Goal: Communication & Community: Answer question/provide support

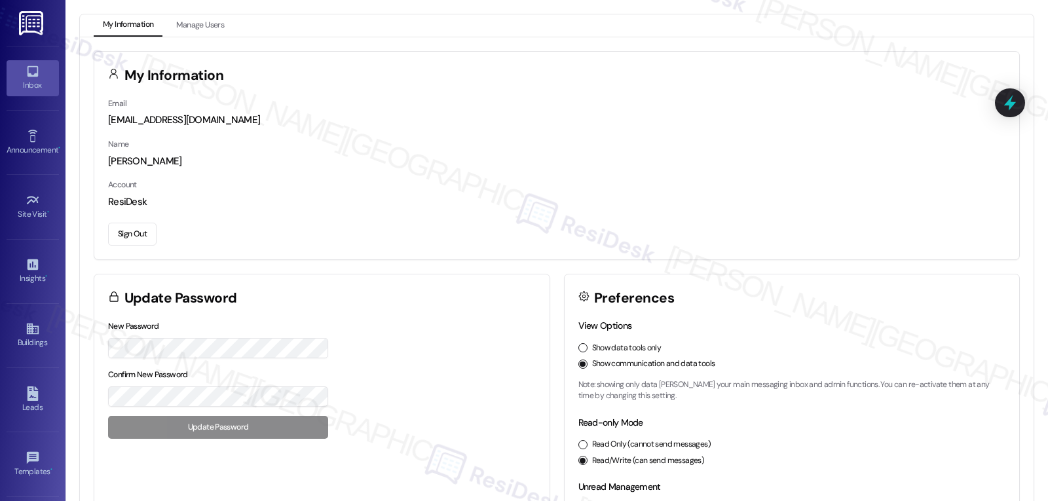
click at [17, 69] on link "Inbox" at bounding box center [33, 77] width 52 height 35
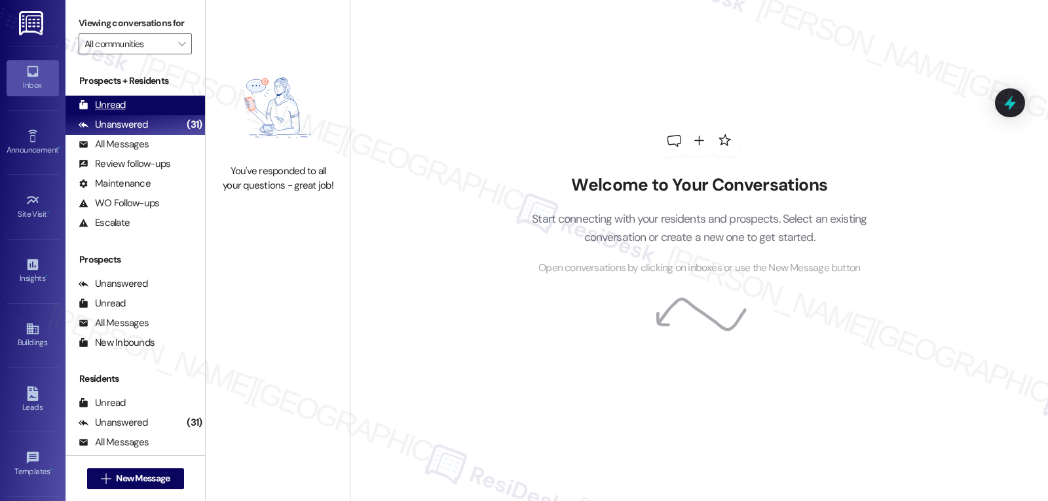
drag, startPoint x: 125, startPoint y: 118, endPoint x: 119, endPoint y: 114, distance: 7.1
click at [125, 115] on div "Unread (0)" at bounding box center [134, 106] width 139 height 20
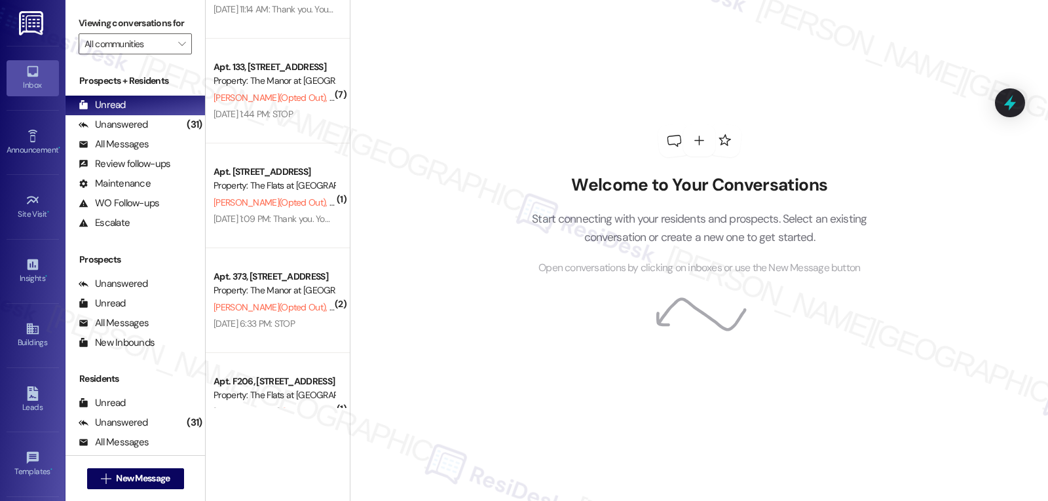
scroll to position [221, 0]
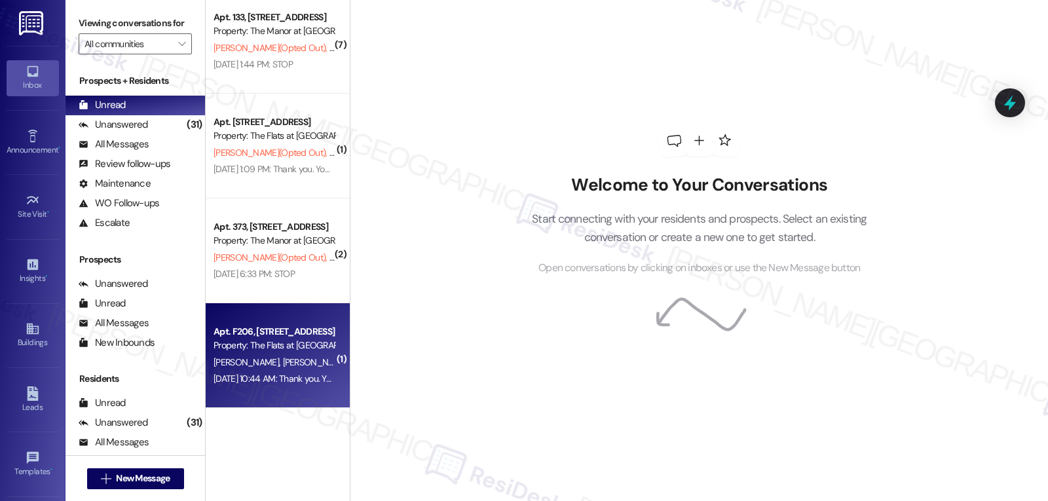
click at [264, 382] on div "[DATE] 10:44 AM: Thank you. You will no longer receive texts from this thread. …" at bounding box center [538, 379] width 651 height 12
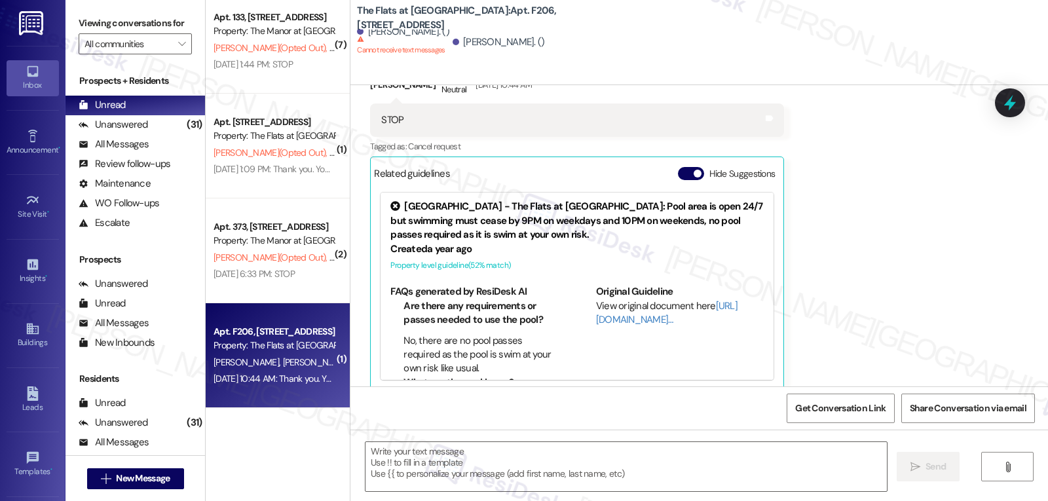
type textarea "Fetching suggested responses. Please feel free to read through the conversation…"
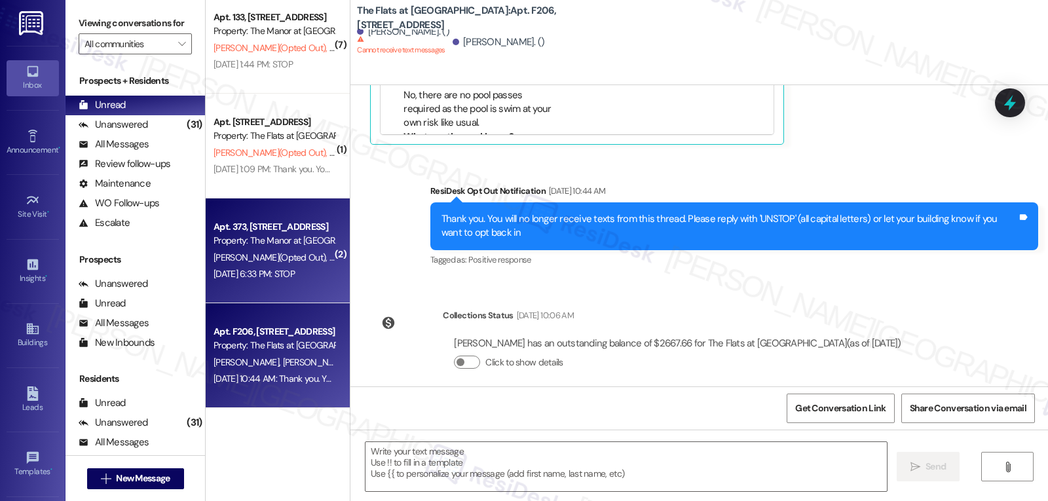
click at [255, 281] on div "[DATE] 6:33 PM: STOP [DATE] 6:33 PM: STOP" at bounding box center [274, 274] width 124 height 16
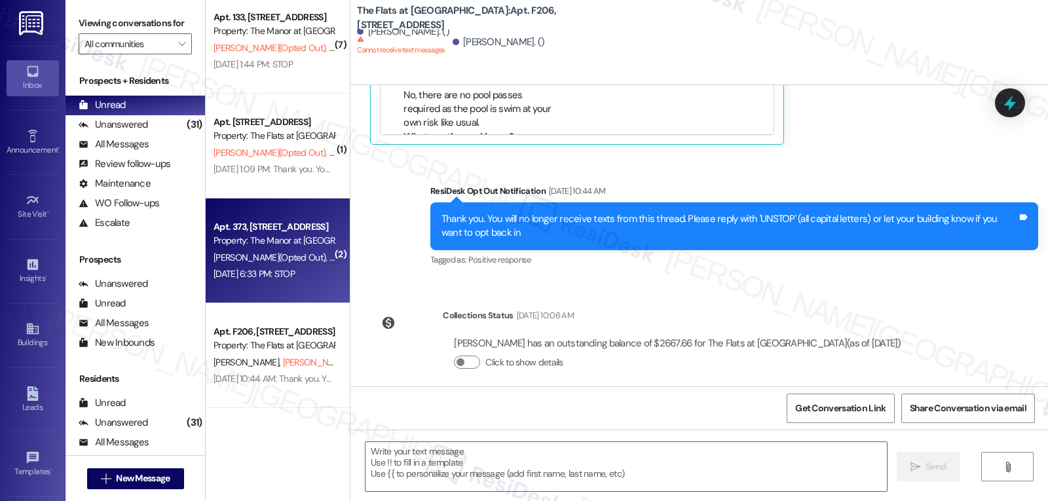
type textarea "Fetching suggested responses. Please feel free to read through the conversation…"
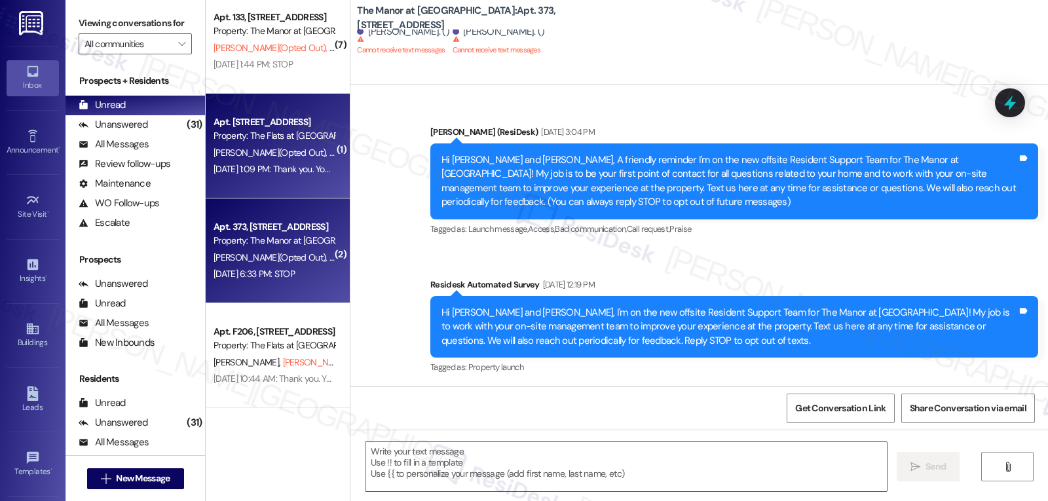
scroll to position [10885, 0]
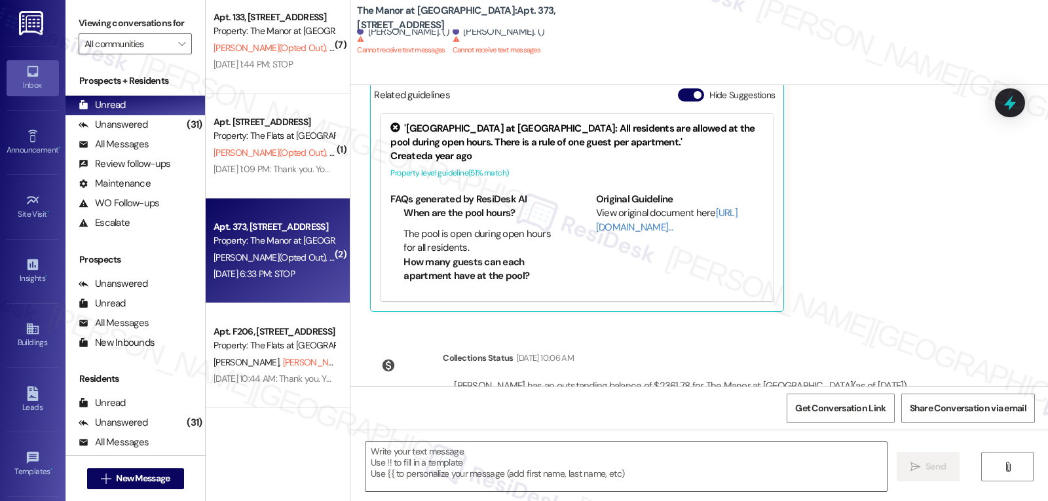
type textarea "Fetching suggested responses. Please feel free to read through the conversation…"
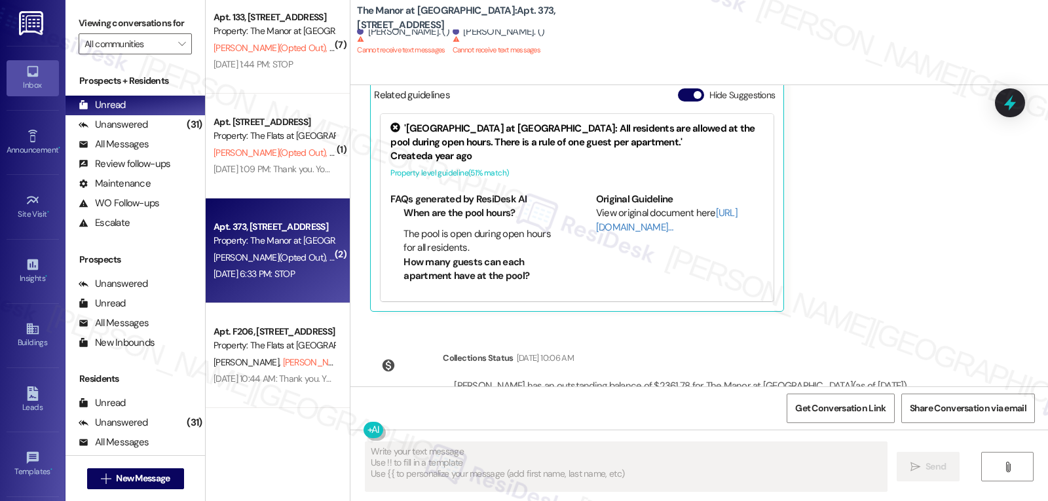
scroll to position [116, 0]
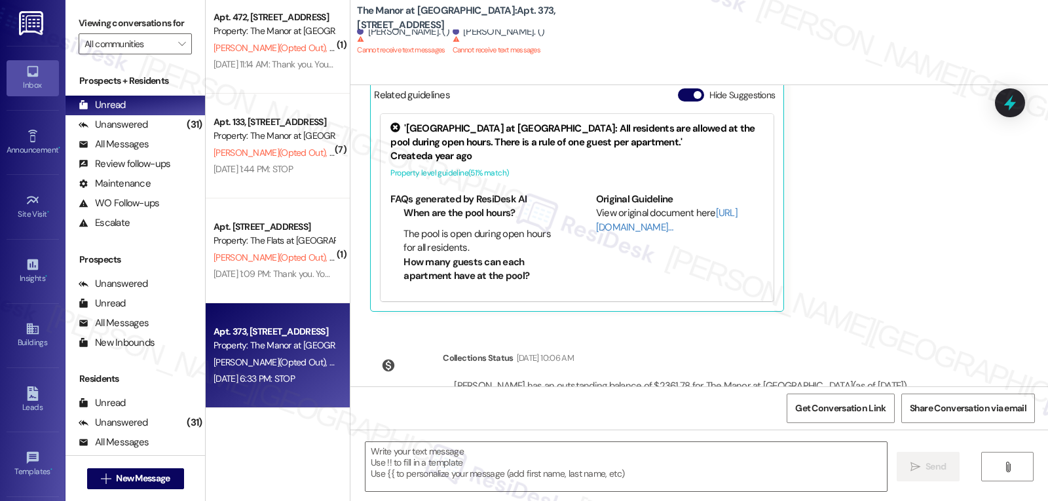
click at [269, 145] on div "[PERSON_NAME] (Opted Out) [PERSON_NAME] (Opted Out)" at bounding box center [274, 153] width 124 height 16
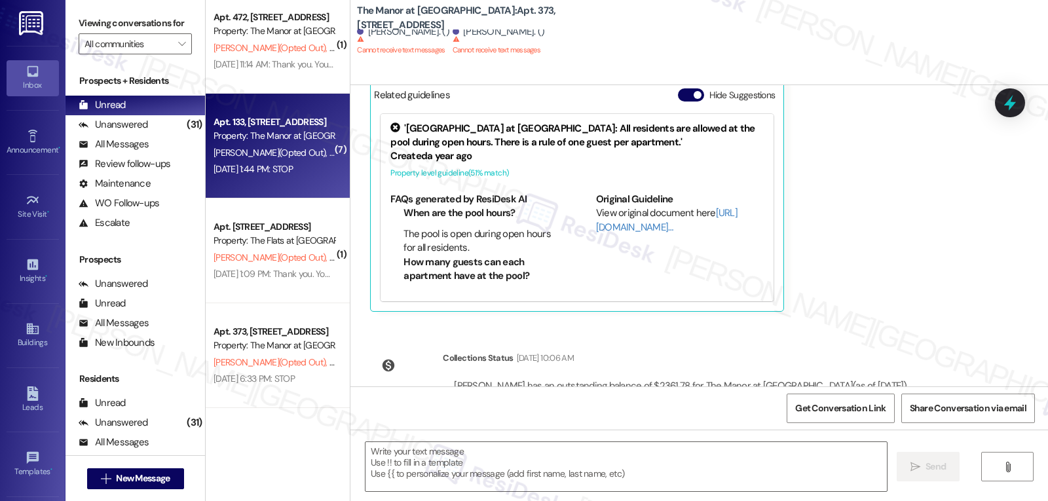
type textarea "Fetching suggested responses. Please feel free to read through the conversation…"
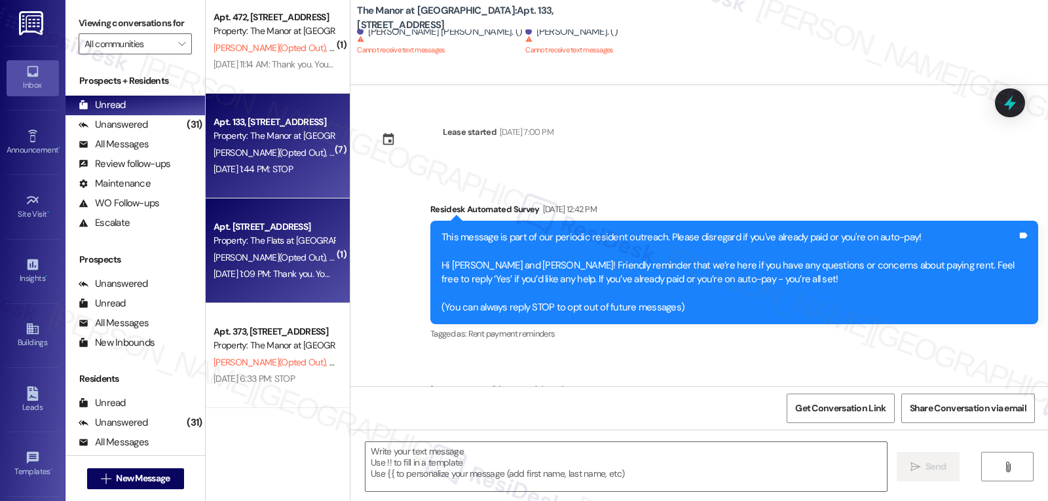
scroll to position [4451, 0]
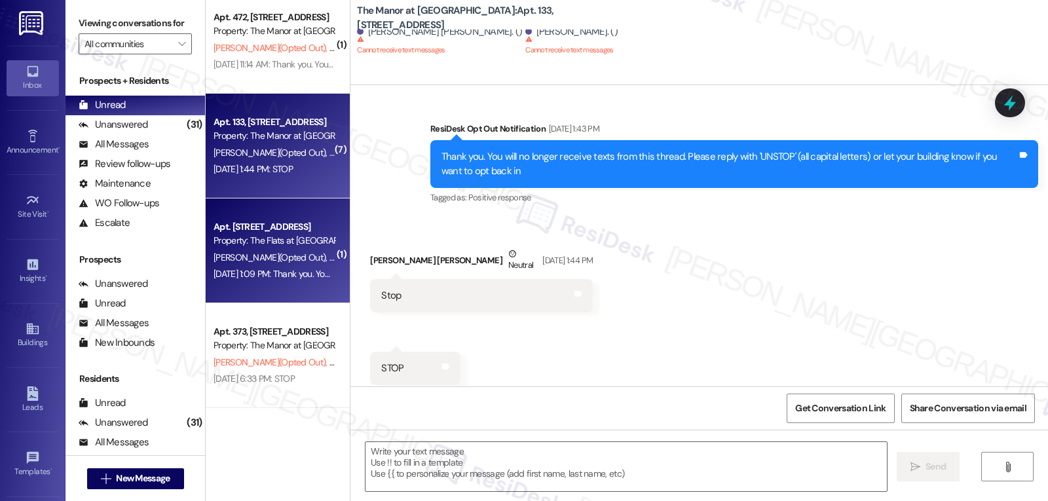
type textarea "Fetching suggested responses. Please feel free to read through the conversation…"
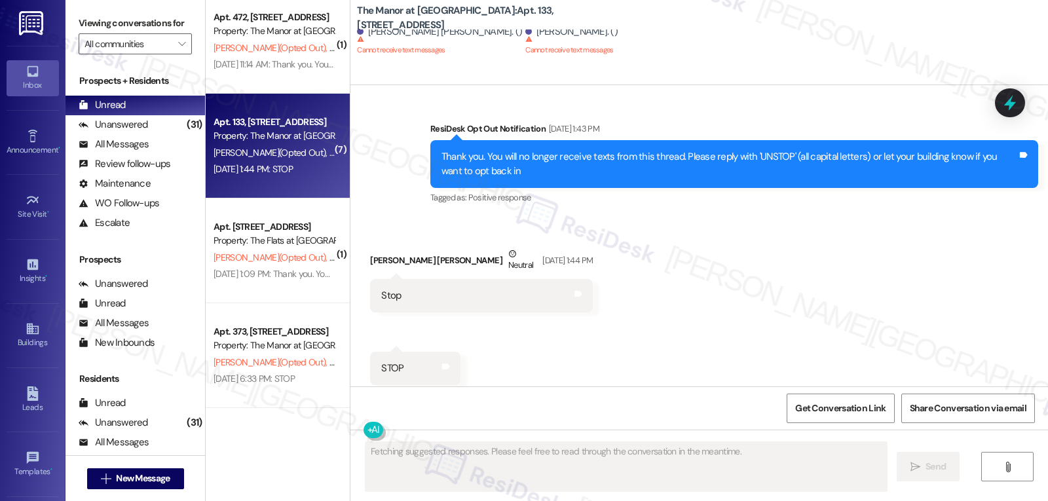
scroll to position [0, 0]
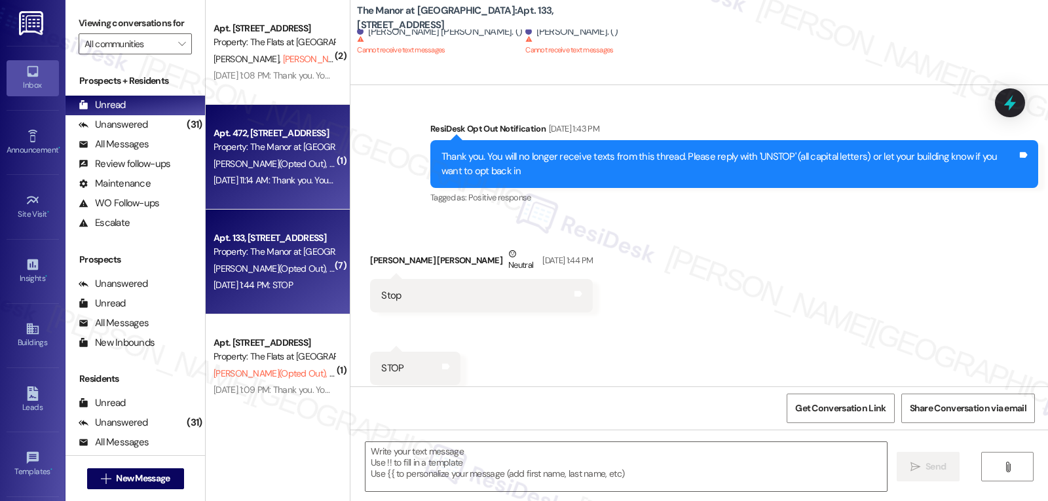
click at [287, 182] on div "[DATE] 11:14 AM: Thank you. You will no longer receive texts from this thread. …" at bounding box center [535, 180] width 644 height 12
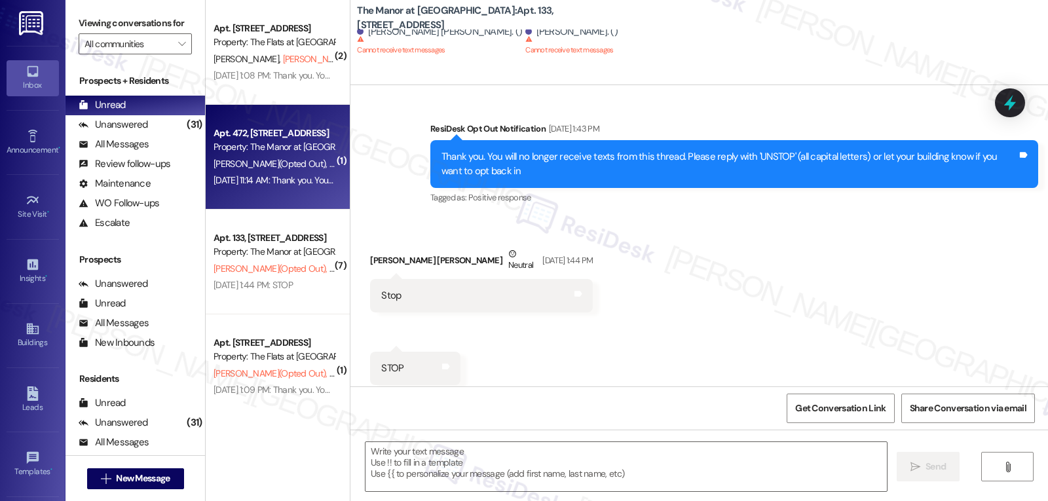
type textarea "Fetching suggested responses. Please feel free to read through the conversation…"
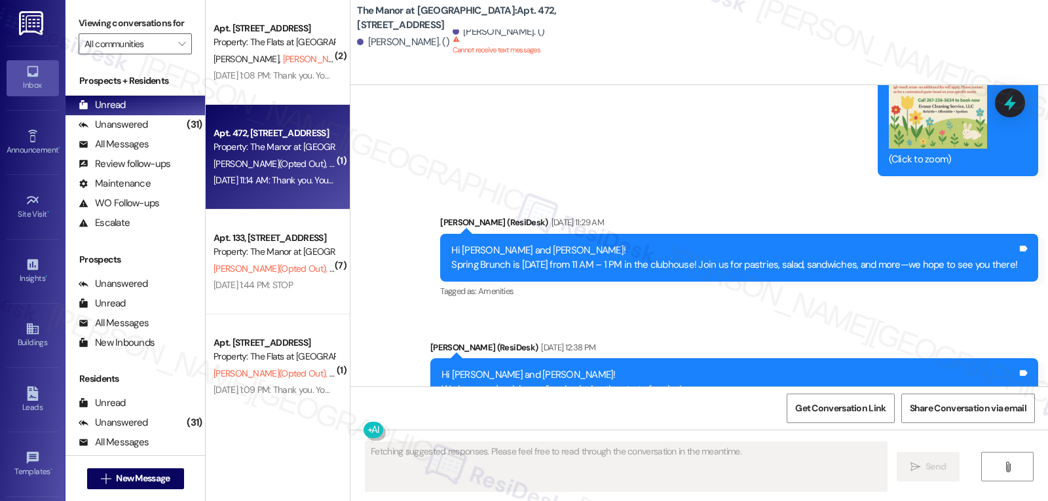
scroll to position [6390, 0]
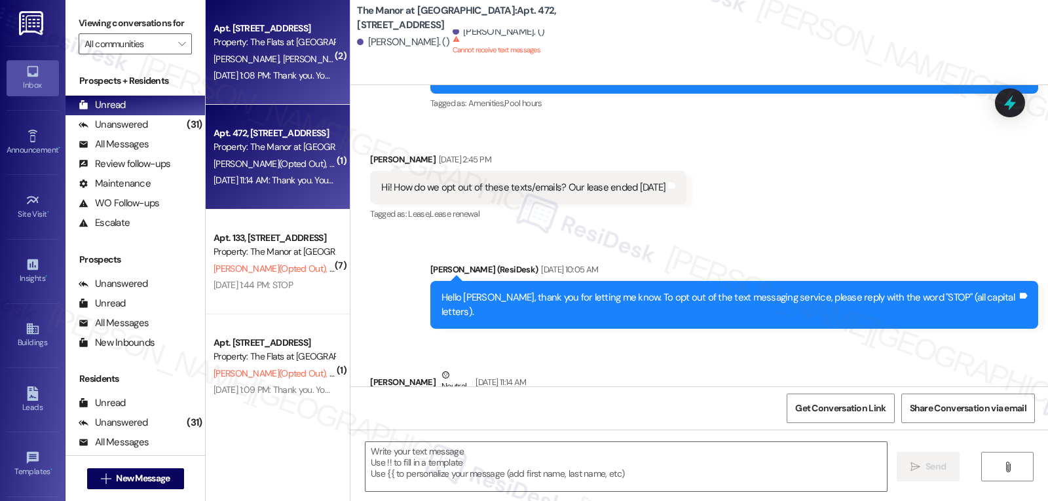
click at [282, 49] on div "Property: The Flats at [GEOGRAPHIC_DATA]" at bounding box center [273, 42] width 121 height 14
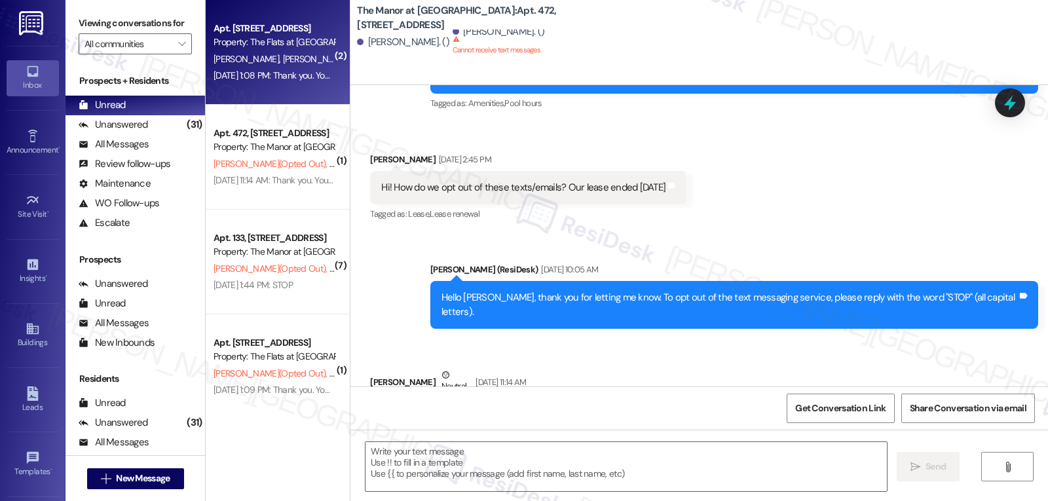
type textarea "Fetching suggested responses. Please feel free to read through the conversation…"
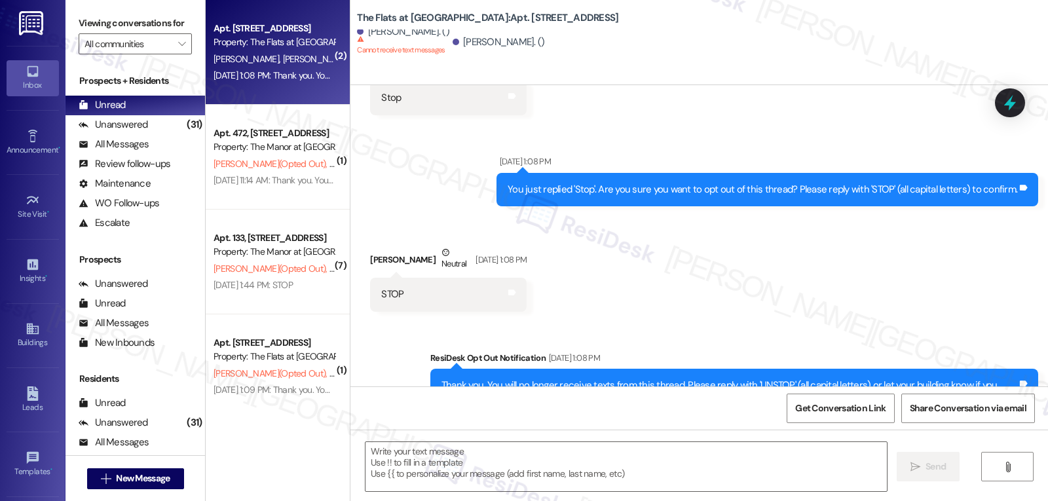
scroll to position [4547, 0]
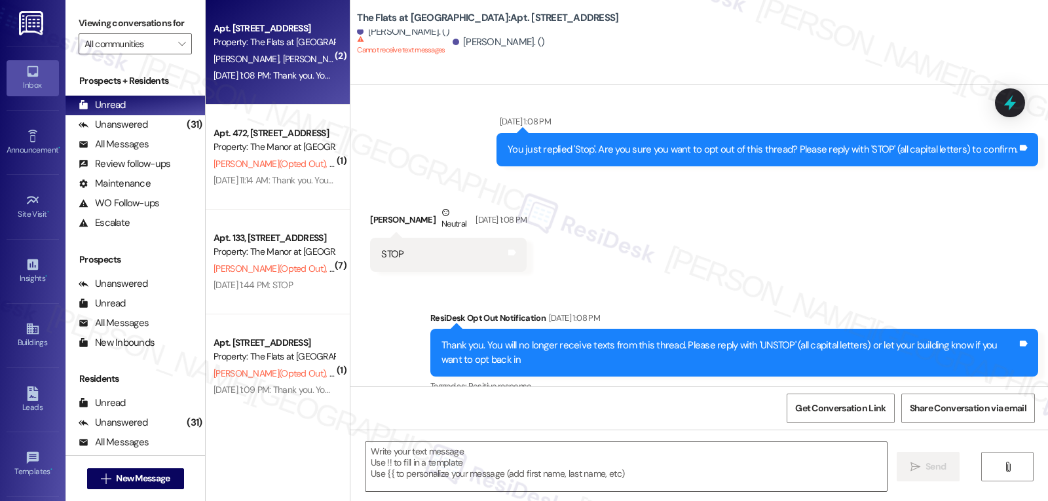
type textarea "Fetching suggested responses. Please feel free to read through the conversation…"
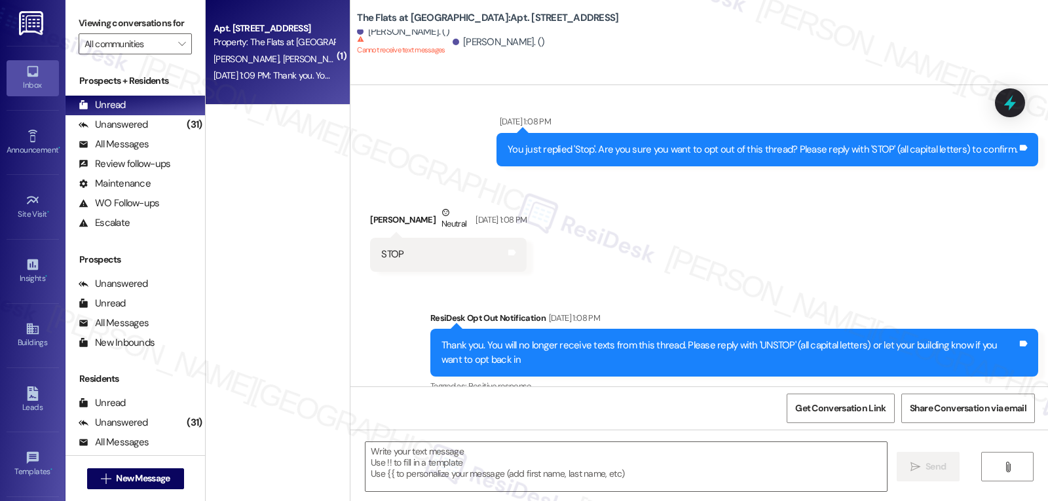
click at [283, 58] on span "[PERSON_NAME] (Opted Out)" at bounding box center [341, 59] width 116 height 12
type textarea "Fetching suggested responses. Please feel free to read through the conversation…"
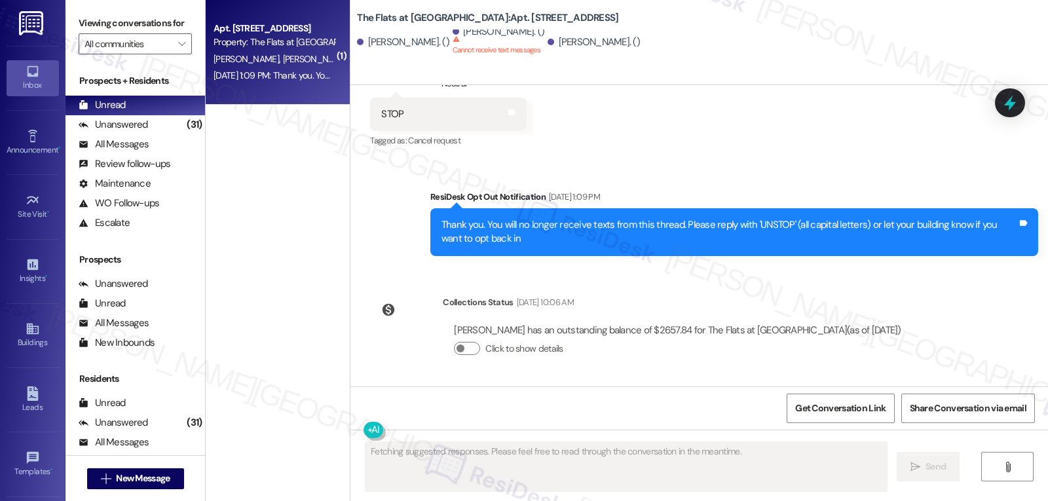
scroll to position [261, 0]
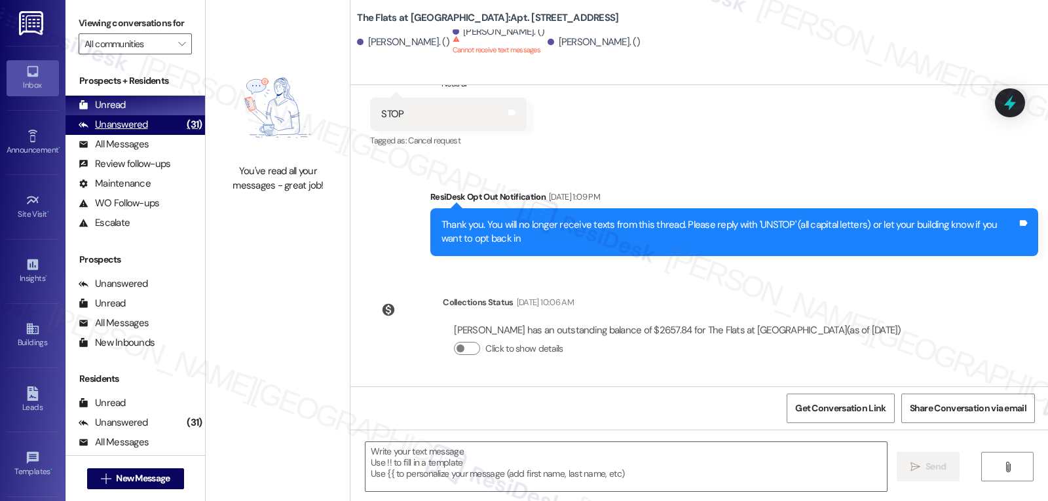
click at [79, 131] on div "Unanswered (31)" at bounding box center [134, 125] width 139 height 20
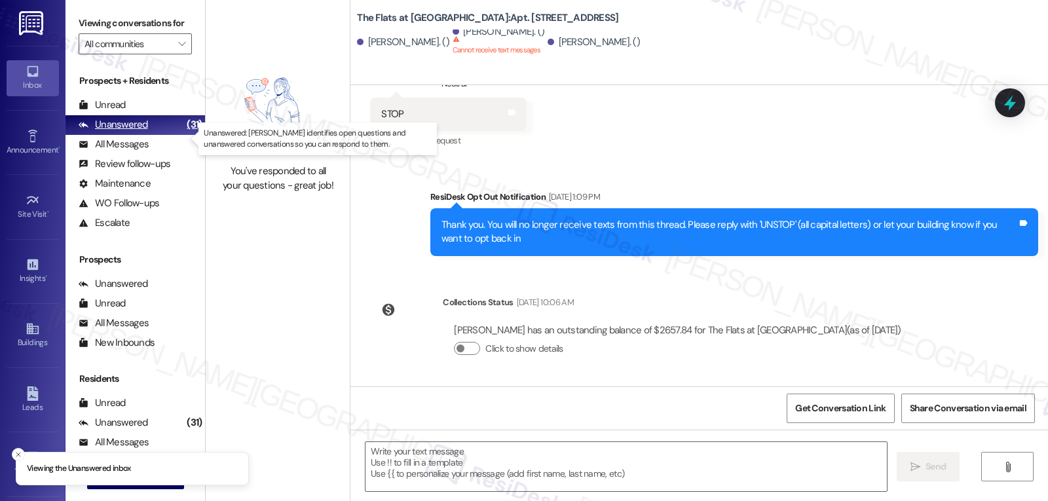
click at [134, 132] on div "Unanswered" at bounding box center [113, 125] width 69 height 14
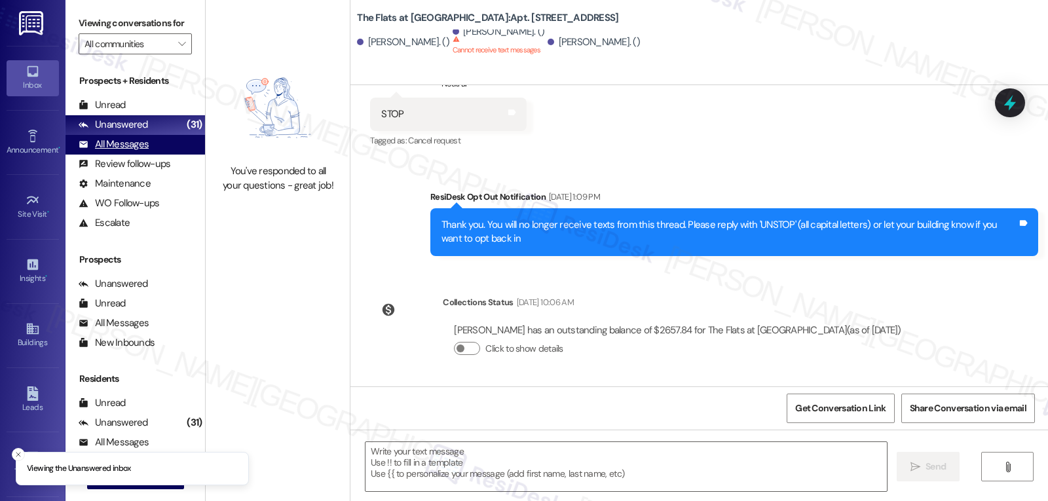
click at [132, 151] on div "All Messages" at bounding box center [114, 144] width 70 height 14
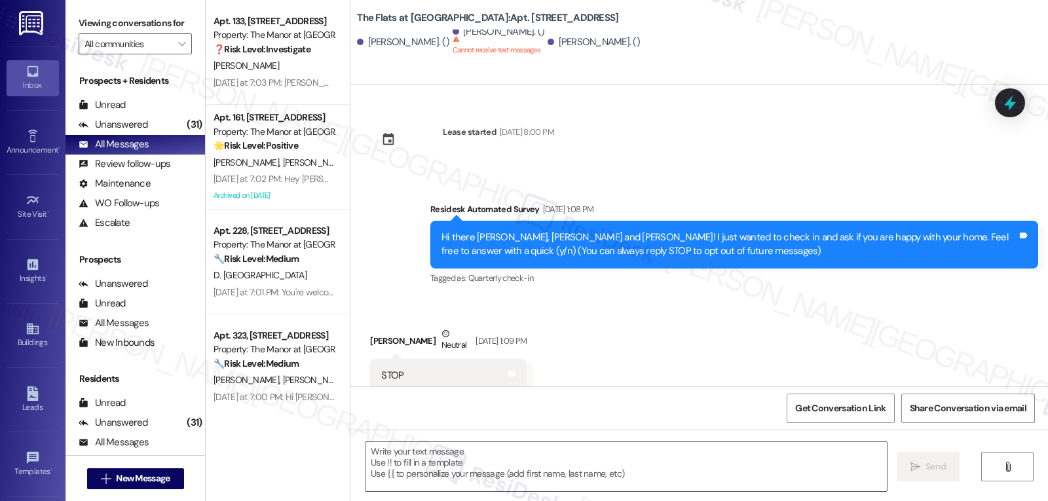
scroll to position [35, 0]
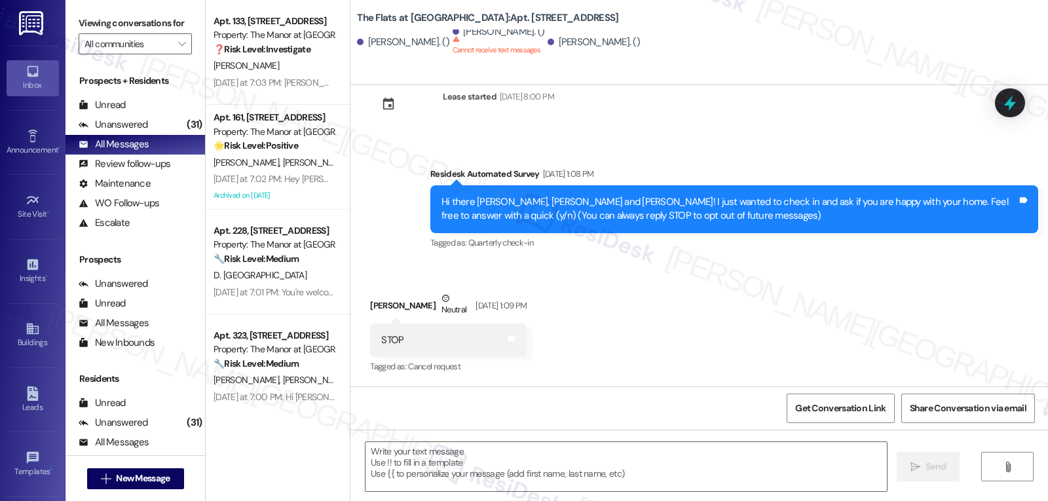
type textarea "Fetching suggested responses. Please feel free to read through the conversation…"
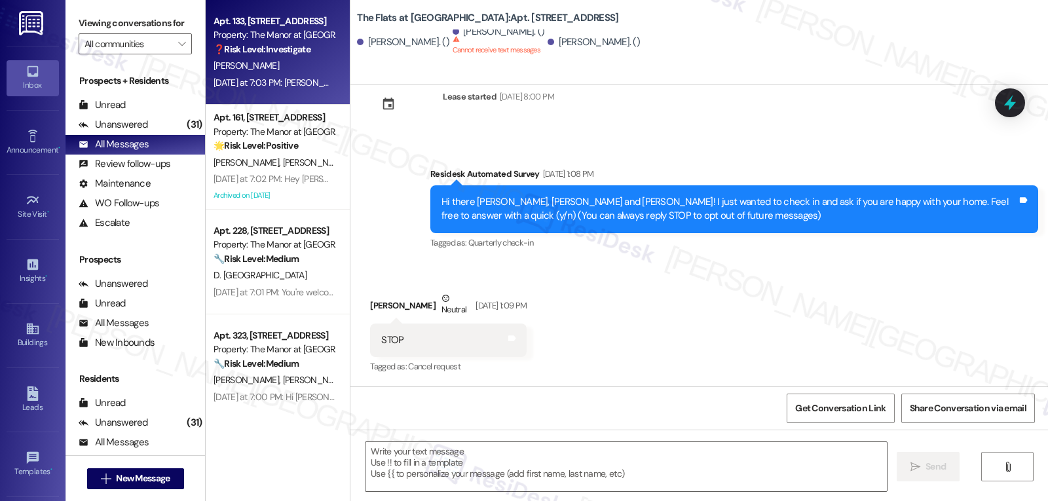
click at [266, 39] on div "Property: The Manor at [GEOGRAPHIC_DATA]" at bounding box center [273, 35] width 121 height 14
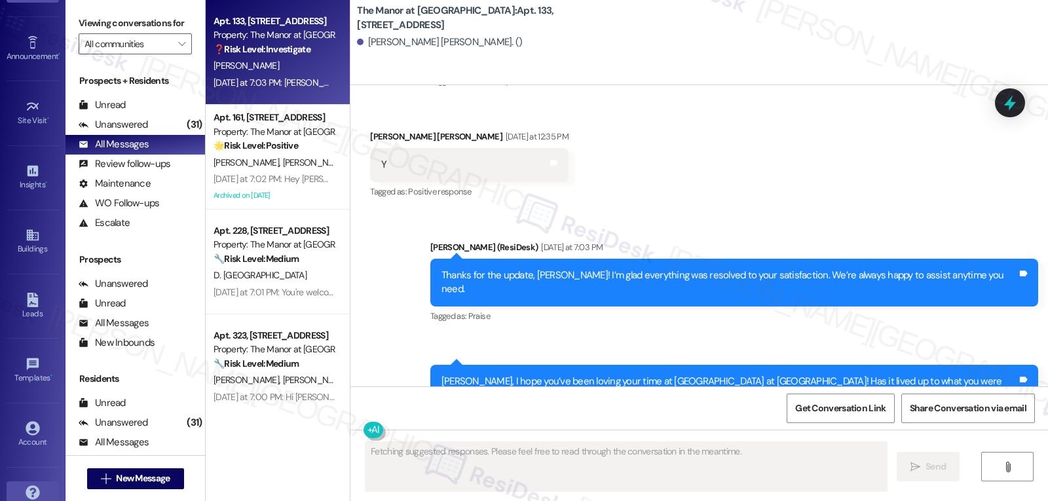
scroll to position [124, 0]
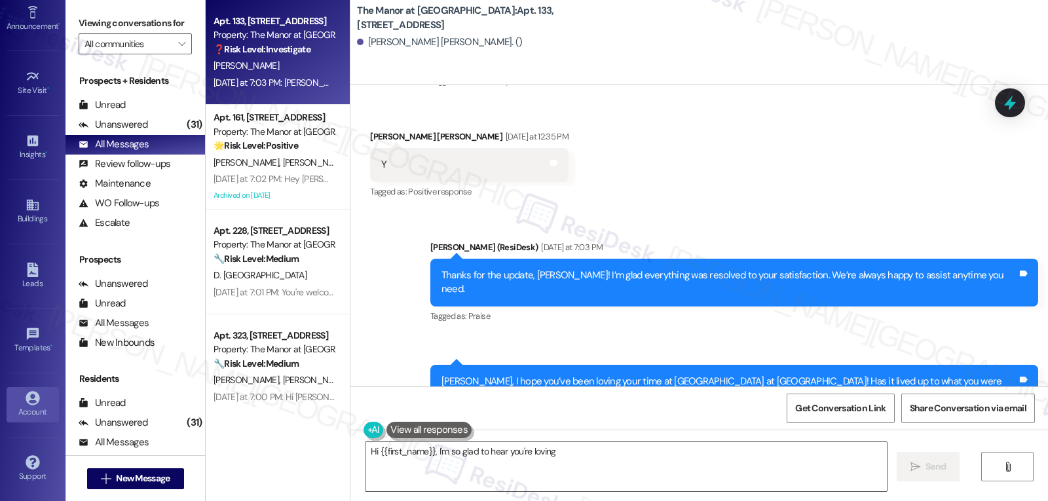
type textarea "Hi {{first_name}}, I'm so glad to hear you're loving"
click at [27, 405] on icon at bounding box center [33, 398] width 14 height 14
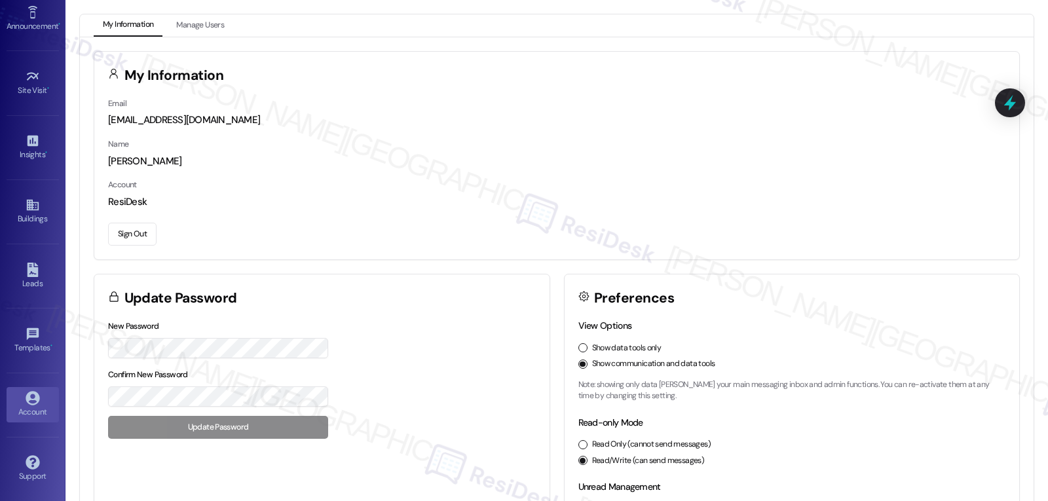
click at [139, 231] on button "Sign Out" at bounding box center [132, 234] width 48 height 23
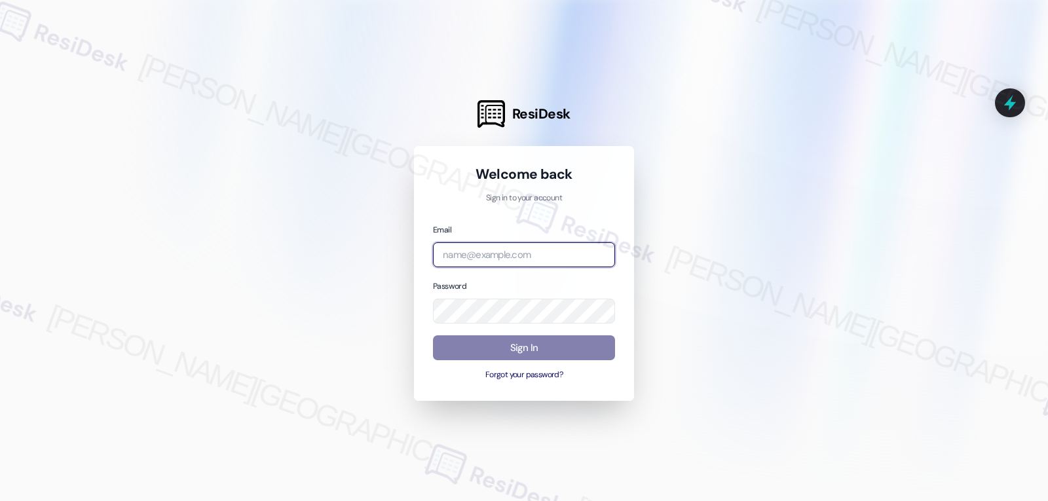
click at [505, 245] on input "email" at bounding box center [524, 255] width 182 height 26
click at [541, 258] on input "email" at bounding box center [524, 255] width 182 height 26
paste input "automated-surveys-archway_equities-jomar.punay@archway_[DOMAIN_NAME]"
type input "automated-surveys-archway_equities-jomar.punay@archway_[DOMAIN_NAME]"
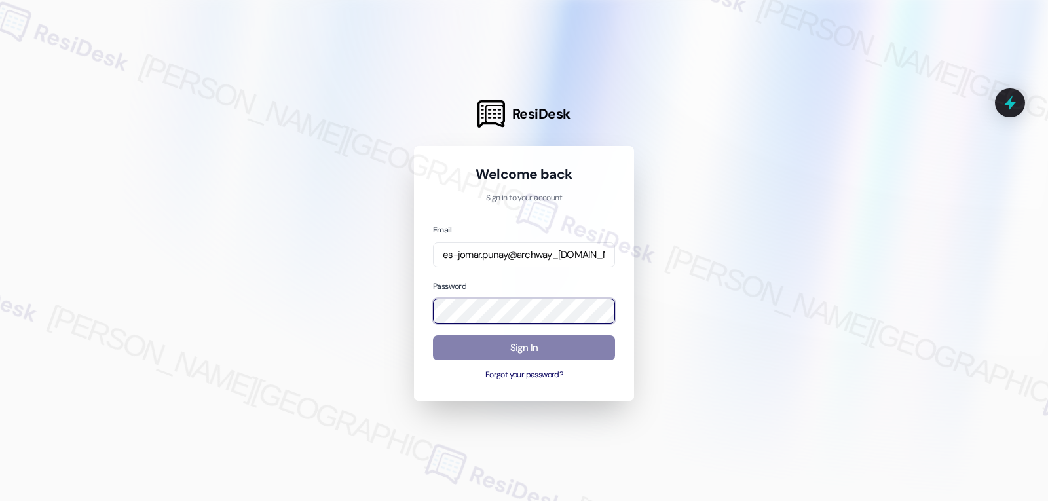
scroll to position [0, 0]
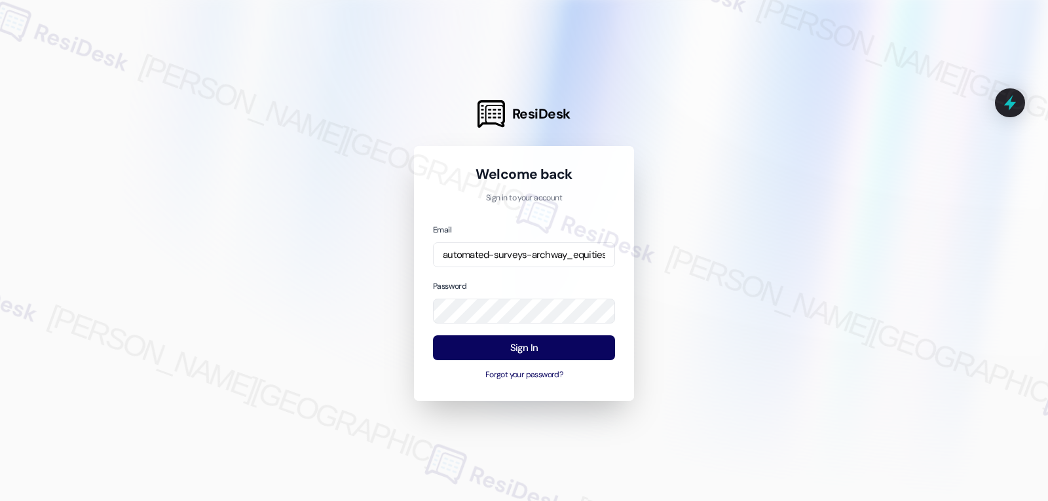
click at [291, 259] on div at bounding box center [524, 250] width 1048 height 501
click at [524, 345] on button "Sign In" at bounding box center [524, 348] width 182 height 26
